Goal: Information Seeking & Learning: Learn about a topic

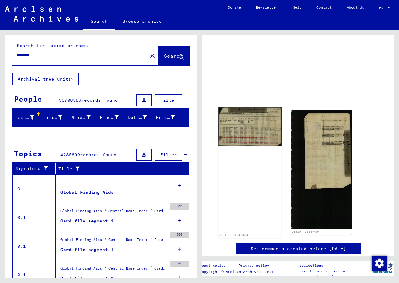
click at [248, 124] on img at bounding box center [249, 126] width 63 height 39
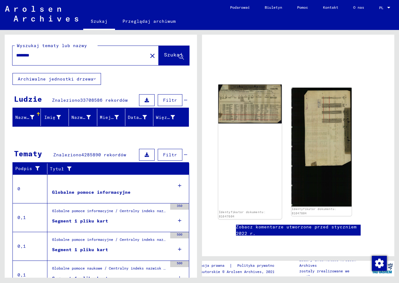
scroll to position [62, 0]
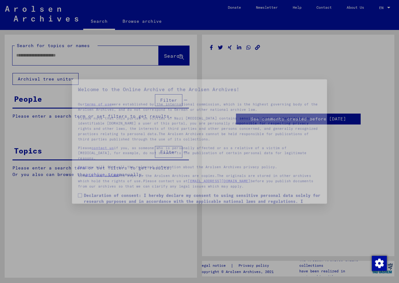
type input "********"
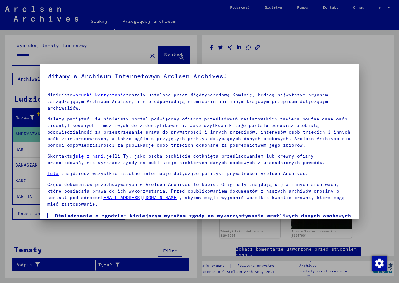
scroll to position [37, 0]
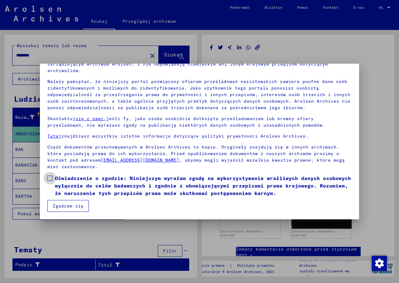
click at [51, 178] on span at bounding box center [49, 178] width 5 height 5
click at [70, 207] on font "Zgadzam się" at bounding box center [68, 206] width 31 height 6
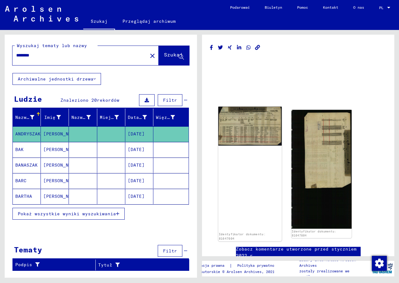
click at [253, 130] on img at bounding box center [249, 126] width 63 height 39
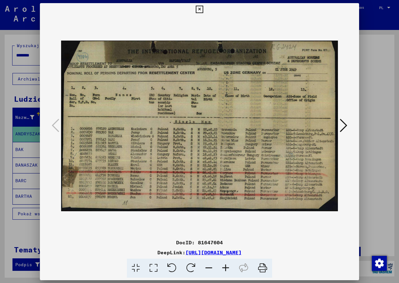
click at [253, 130] on img at bounding box center [199, 126] width 277 height 221
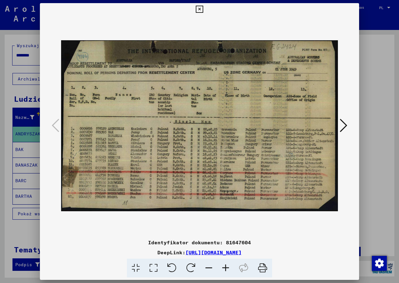
click at [225, 269] on icon at bounding box center [225, 268] width 17 height 19
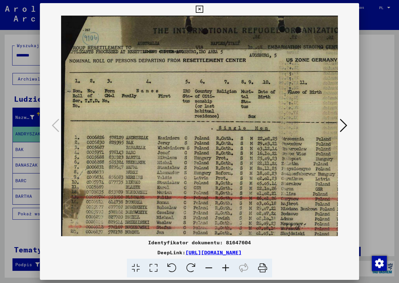
click at [225, 269] on icon at bounding box center [225, 268] width 17 height 19
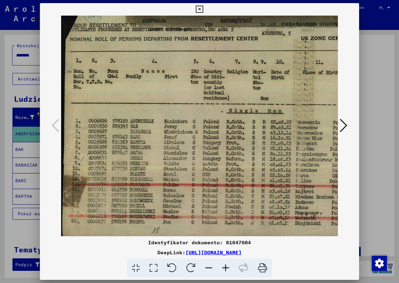
scroll to position [31, 0]
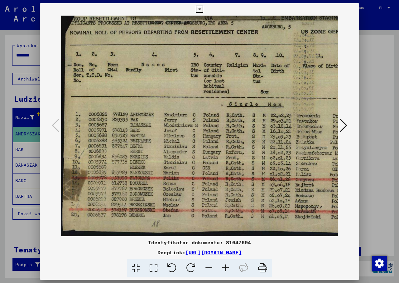
drag, startPoint x: 222, startPoint y: 152, endPoint x: 225, endPoint y: 92, distance: 60.0
click at [225, 92] on img at bounding box center [265, 110] width 408 height 252
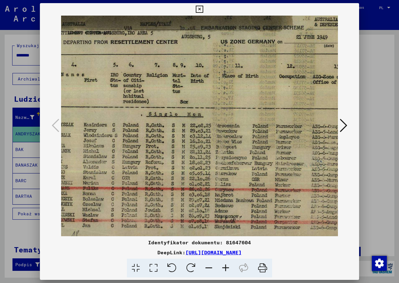
scroll to position [19, 88]
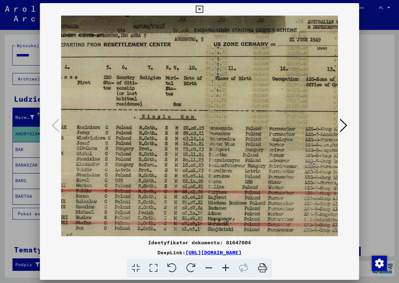
drag, startPoint x: 284, startPoint y: 159, endPoint x: 231, endPoint y: 168, distance: 54.0
click at [233, 167] on img at bounding box center [178, 123] width 408 height 252
click at [227, 266] on icon at bounding box center [225, 268] width 17 height 19
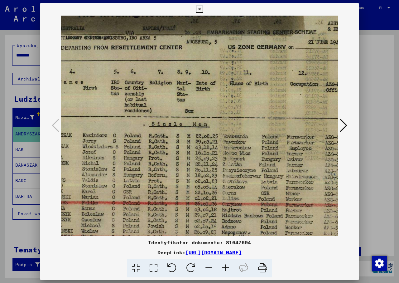
click at [227, 266] on icon at bounding box center [225, 268] width 17 height 19
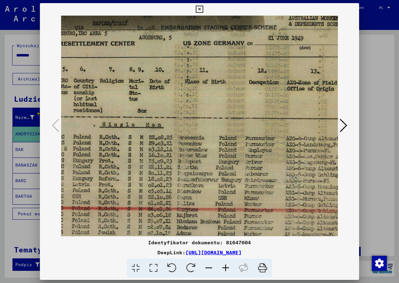
scroll to position [26, 181]
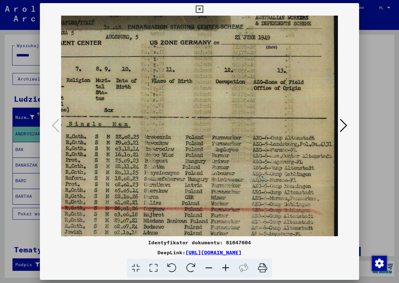
drag, startPoint x: 268, startPoint y: 206, endPoint x: 175, endPoint y: 199, distance: 93.6
click at [175, 199] on img at bounding box center [109, 130] width 459 height 283
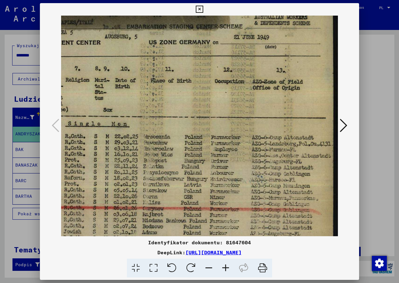
scroll to position [29, 182]
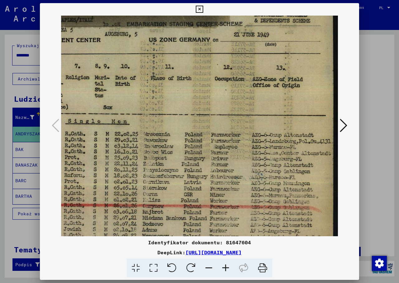
drag, startPoint x: 214, startPoint y: 189, endPoint x: 182, endPoint y: 186, distance: 32.5
click at [182, 186] on img at bounding box center [108, 128] width 459 height 283
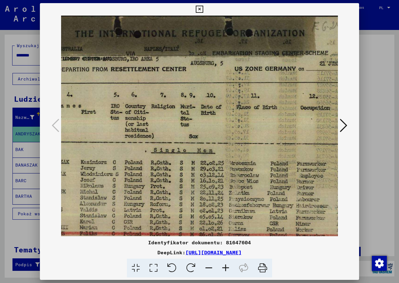
scroll to position [0, 93]
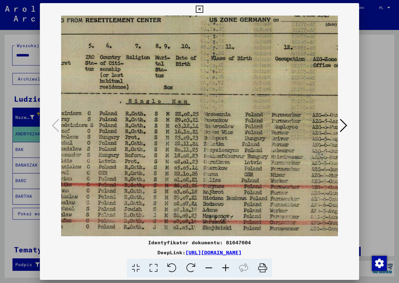
drag, startPoint x: 192, startPoint y: 142, endPoint x: 223, endPoint y: 122, distance: 37.3
click at [225, 122] on img at bounding box center [168, 108] width 459 height 283
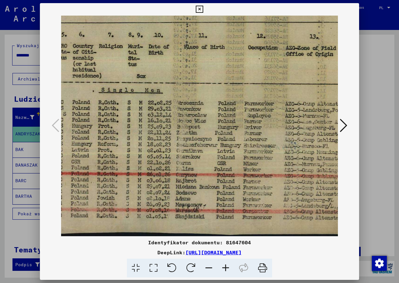
click at [345, 124] on icon at bounding box center [343, 125] width 7 height 15
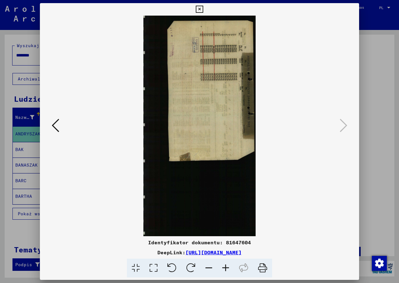
click at [192, 267] on icon at bounding box center [191, 268] width 19 height 19
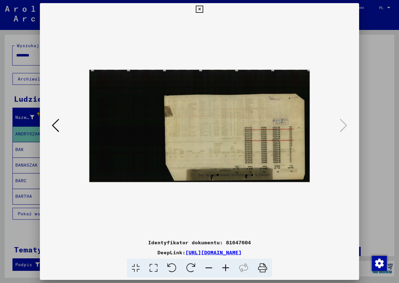
click at [192, 267] on icon at bounding box center [191, 268] width 19 height 19
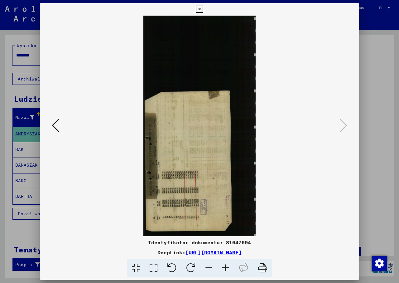
click at [192, 267] on icon at bounding box center [191, 268] width 19 height 19
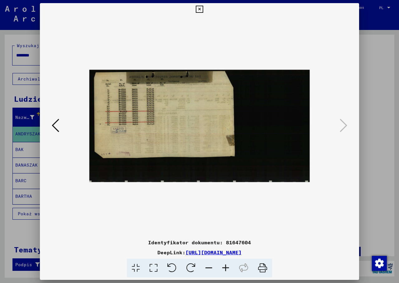
click at [226, 265] on icon at bounding box center [225, 268] width 17 height 19
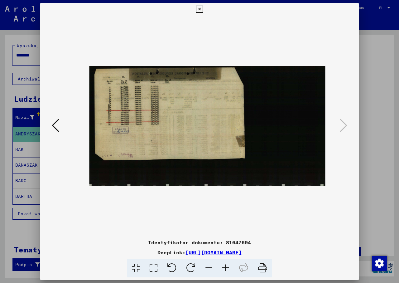
click at [226, 265] on icon at bounding box center [225, 268] width 17 height 19
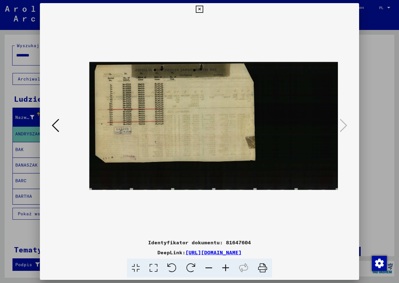
click at [226, 265] on icon at bounding box center [225, 268] width 17 height 19
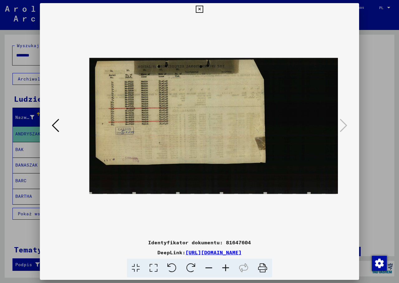
click at [226, 265] on icon at bounding box center [225, 268] width 17 height 19
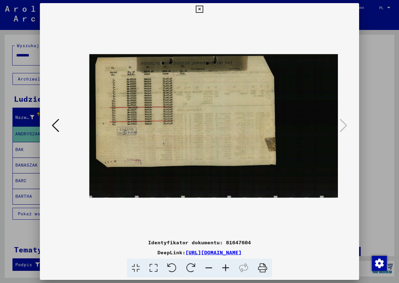
click at [226, 265] on icon at bounding box center [225, 268] width 17 height 19
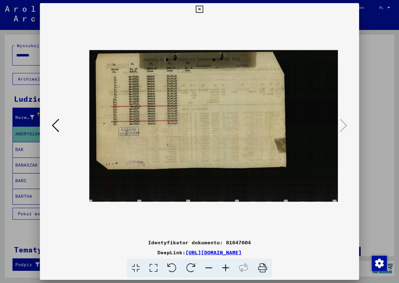
click at [226, 265] on icon at bounding box center [225, 268] width 17 height 19
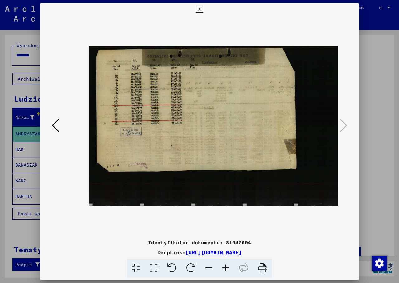
click at [226, 265] on icon at bounding box center [225, 268] width 17 height 19
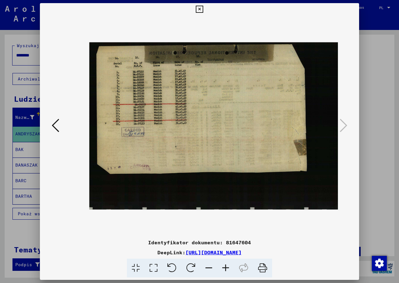
click at [226, 265] on icon at bounding box center [225, 268] width 17 height 19
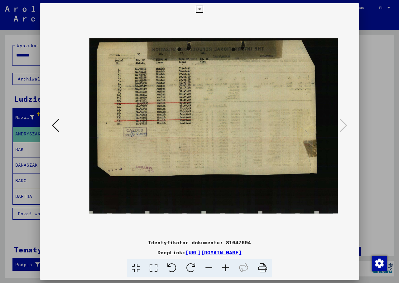
click at [226, 265] on icon at bounding box center [225, 268] width 17 height 19
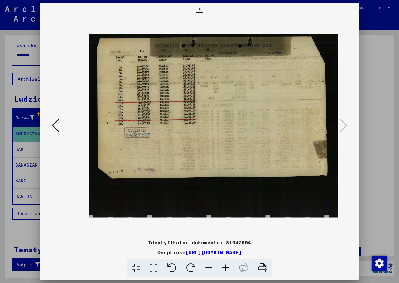
click at [226, 265] on icon at bounding box center [225, 268] width 17 height 19
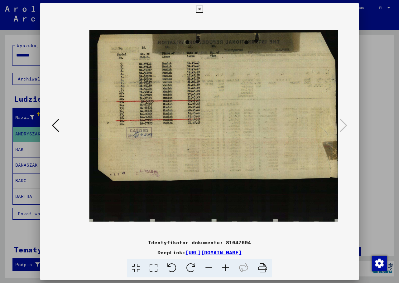
click at [226, 265] on icon at bounding box center [225, 268] width 17 height 19
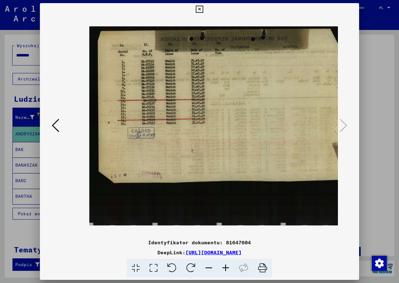
click at [226, 265] on icon at bounding box center [225, 268] width 17 height 19
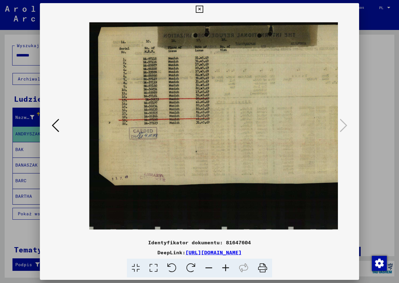
click at [226, 265] on icon at bounding box center [225, 268] width 17 height 19
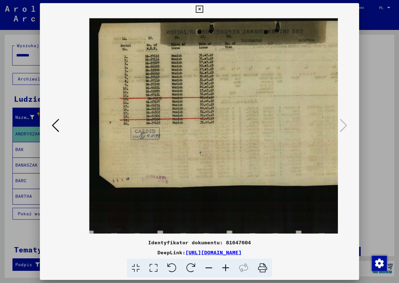
click at [226, 265] on icon at bounding box center [225, 268] width 17 height 19
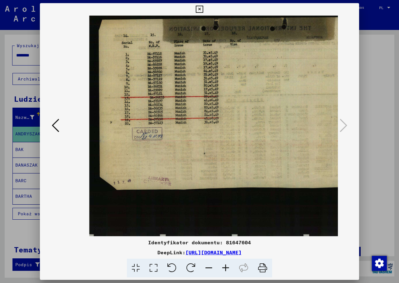
click at [226, 265] on icon at bounding box center [225, 268] width 17 height 19
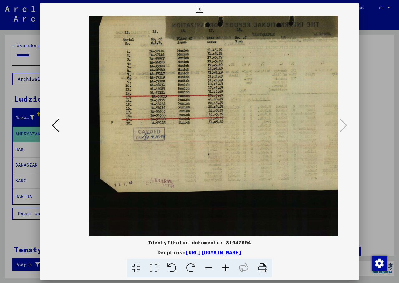
click at [226, 265] on icon at bounding box center [225, 268] width 17 height 19
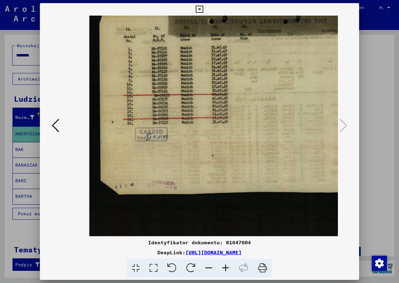
click at [226, 265] on icon at bounding box center [225, 268] width 17 height 19
drag, startPoint x: 235, startPoint y: 150, endPoint x: 238, endPoint y: 180, distance: 30.1
click at [238, 180] on img at bounding box center [325, 125] width 470 height 239
drag, startPoint x: 207, startPoint y: 57, endPoint x: 215, endPoint y: 110, distance: 53.7
click at [215, 110] on img at bounding box center [325, 125] width 470 height 239
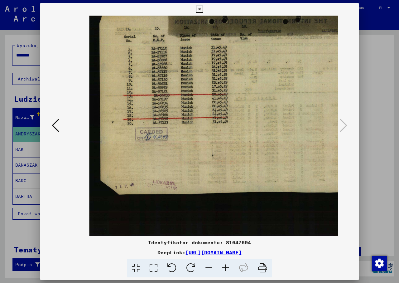
click at [152, 266] on icon at bounding box center [154, 268] width 18 height 19
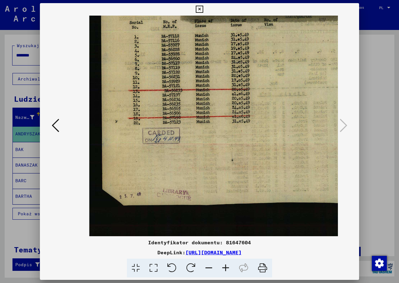
drag, startPoint x: 184, startPoint y: 90, endPoint x: 187, endPoint y: 130, distance: 40.4
click at [187, 130] on img at bounding box center [362, 125] width 545 height 277
click at [225, 267] on icon at bounding box center [225, 268] width 17 height 19
click at [200, 8] on icon at bounding box center [199, 9] width 7 height 7
